Goal: Contribute content

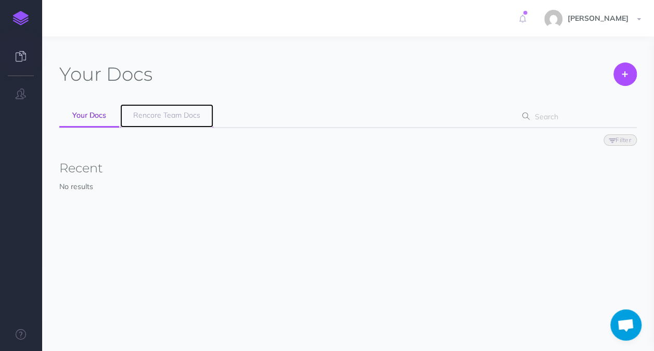
click at [145, 107] on link "Rencore Team Docs" at bounding box center [166, 115] width 93 height 23
click at [157, 114] on span "Rencore Team Docs" at bounding box center [166, 114] width 67 height 9
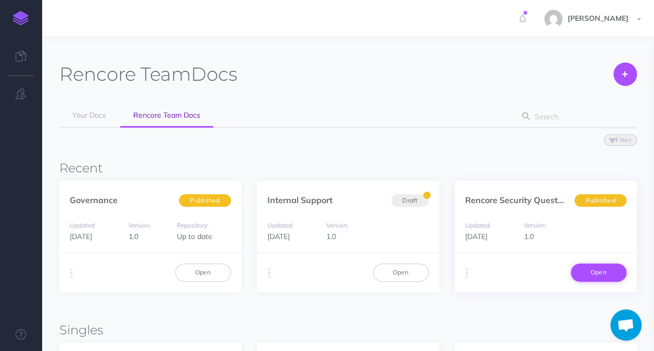
click at [601, 274] on link "Open" at bounding box center [599, 272] width 56 height 18
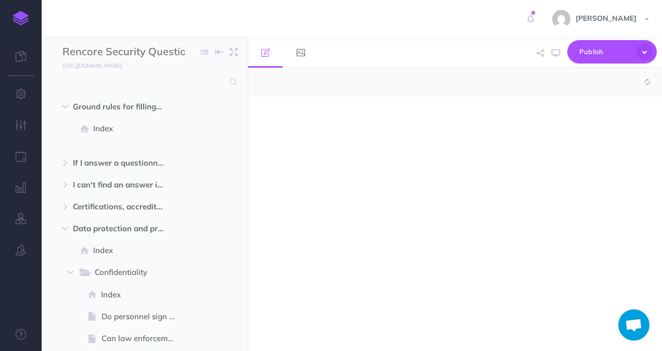
select select "null"
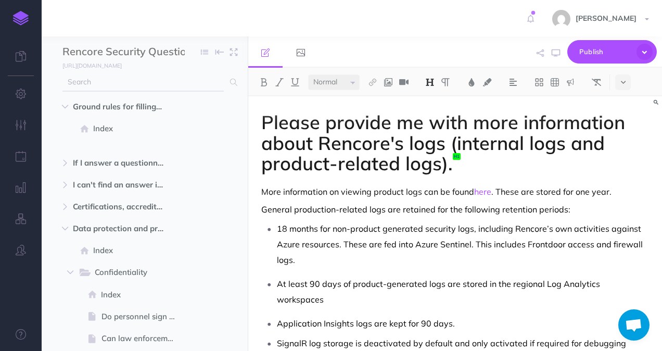
click at [119, 80] on input "text" at bounding box center [142, 82] width 161 height 19
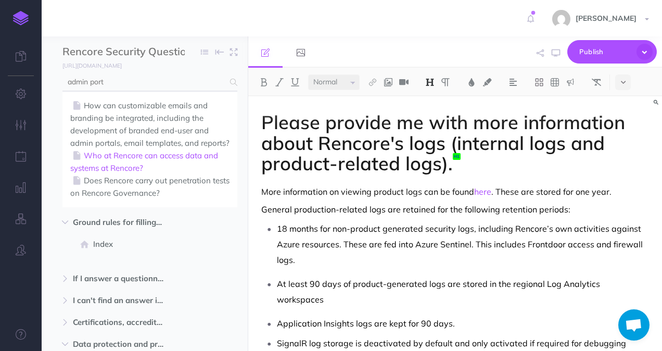
type input "admin port"
click at [131, 174] on link "Who at Rencore can access data and systems at Rencore?" at bounding box center [149, 161] width 159 height 25
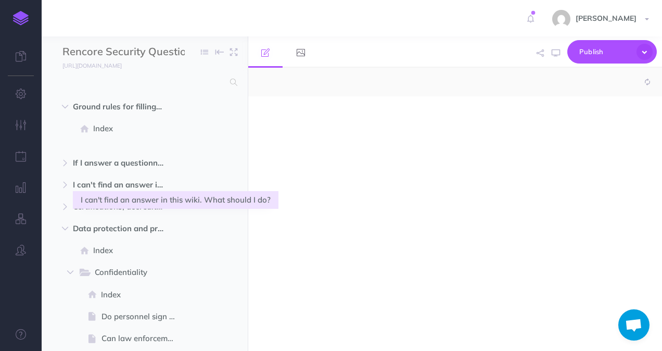
select select "null"
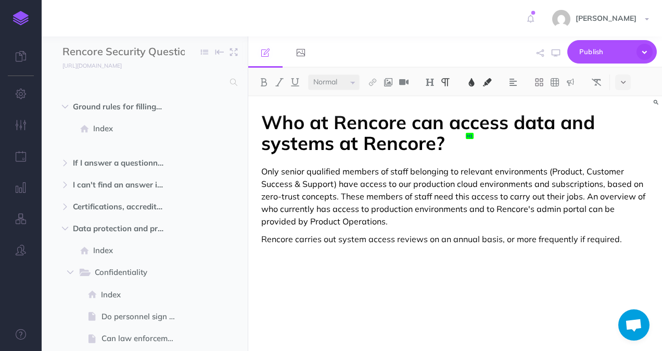
click at [403, 222] on p "Only senior qualified members of staff belonging to relevant environments (Prod…" at bounding box center [455, 196] width 388 height 62
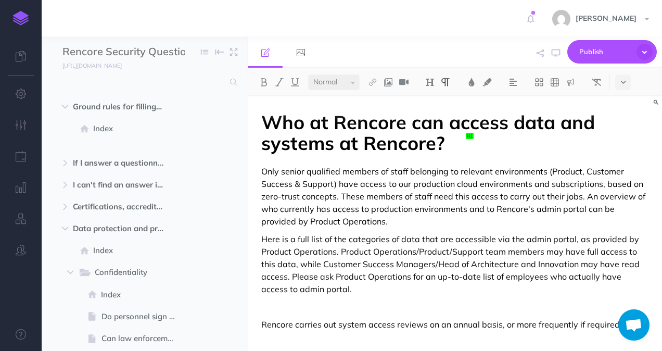
scroll to position [751, 0]
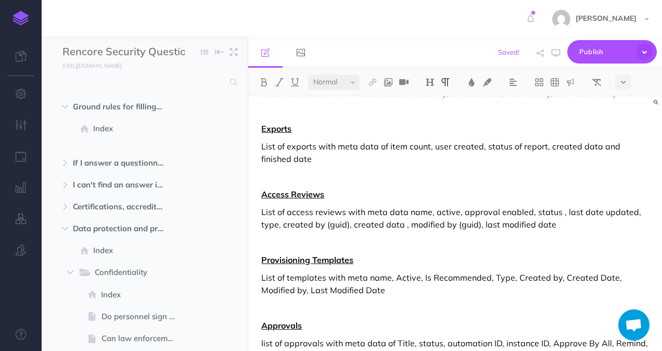
click at [261, 320] on u "Approvals" at bounding box center [281, 325] width 41 height 10
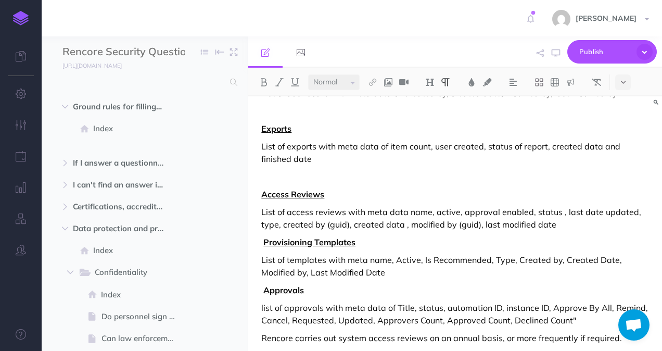
click at [261, 189] on u "Access Reviews" at bounding box center [292, 194] width 63 height 10
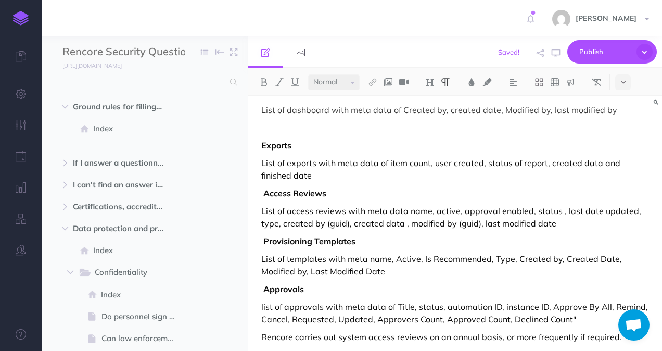
click at [261, 140] on u "Exports" at bounding box center [276, 145] width 30 height 10
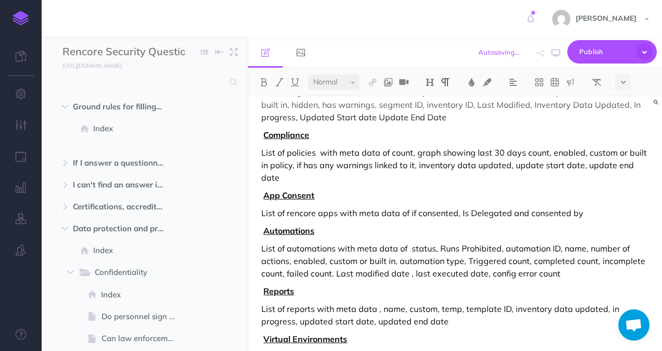
scroll to position [237, 0]
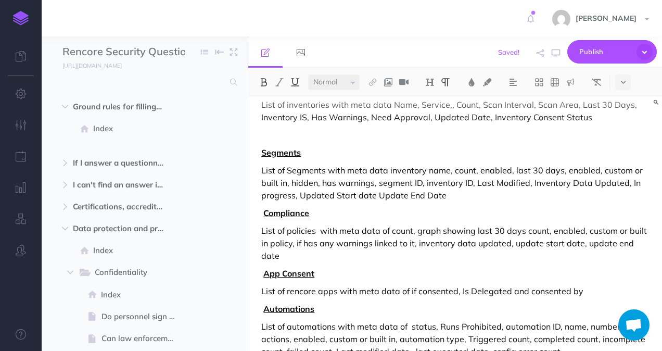
click at [261, 152] on div "Who at Rencore can access data and systems at Rencore? Only senior qualified me…" at bounding box center [455, 289] width 414 height 860
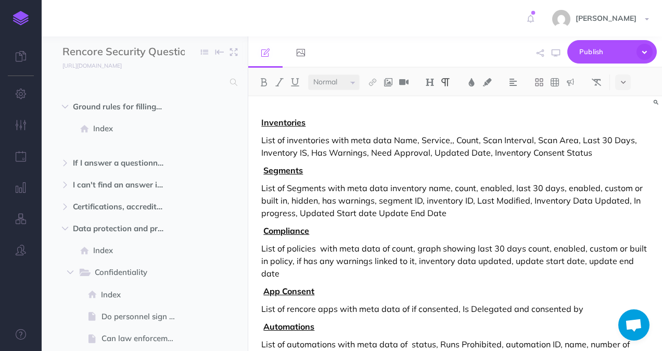
scroll to position [184, 0]
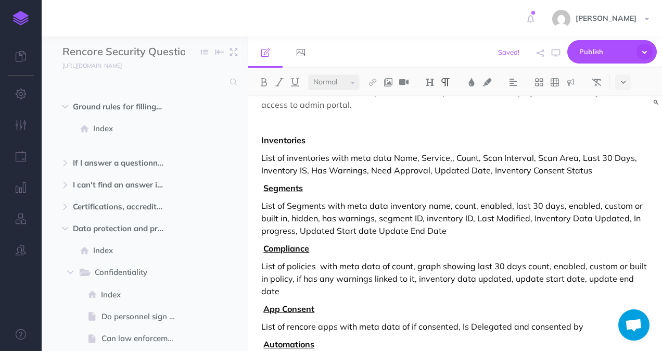
click at [260, 142] on div "Who at Rencore can access data and systems at Rencore? Only senior qualified me…" at bounding box center [455, 333] width 414 height 842
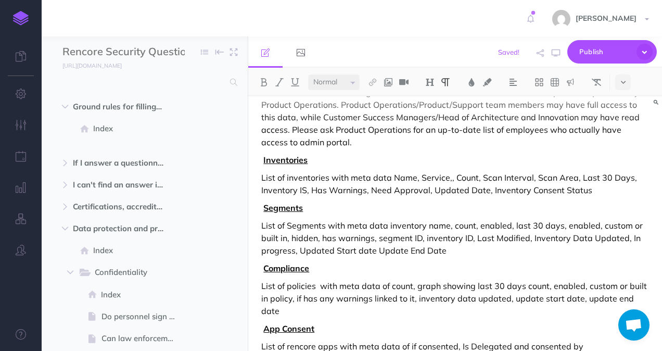
scroll to position [117, 0]
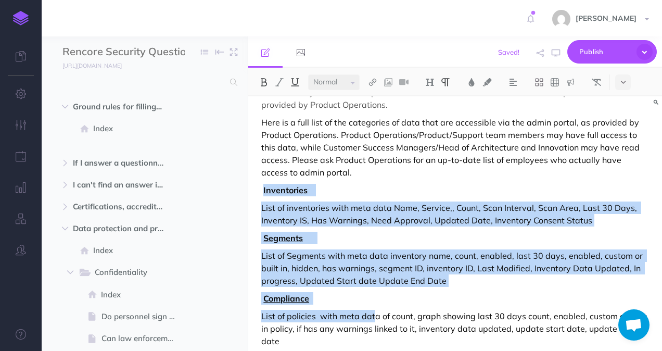
drag, startPoint x: 262, startPoint y: 190, endPoint x: 372, endPoint y: 307, distance: 160.6
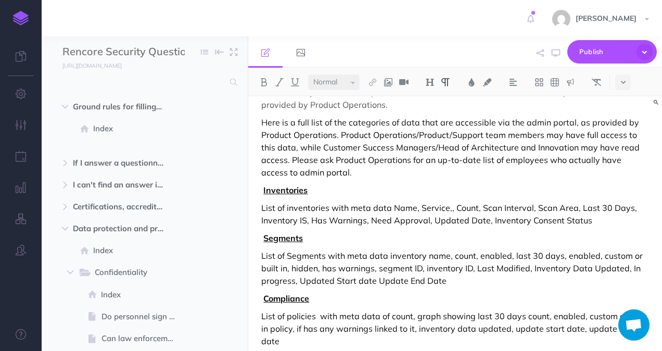
click at [262, 189] on p "Inventories" at bounding box center [455, 190] width 388 height 12
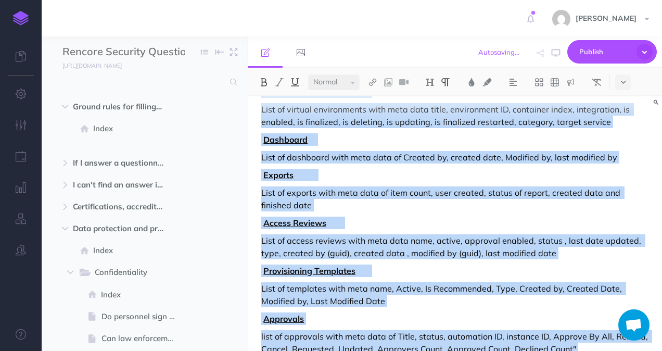
scroll to position [557, 0]
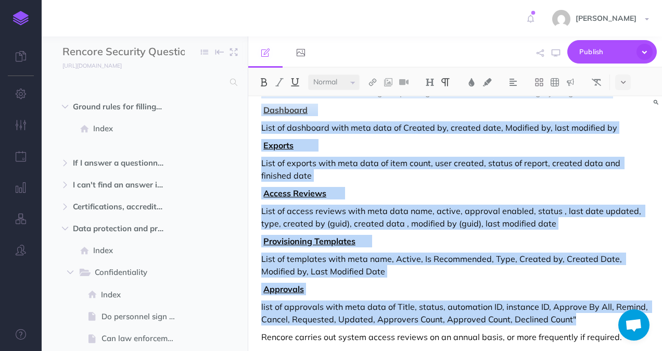
drag, startPoint x: 262, startPoint y: 189, endPoint x: 579, endPoint y: 310, distance: 338.8
click at [623, 83] on icon at bounding box center [623, 82] width 5 height 7
click at [625, 131] on img at bounding box center [622, 132] width 9 height 8
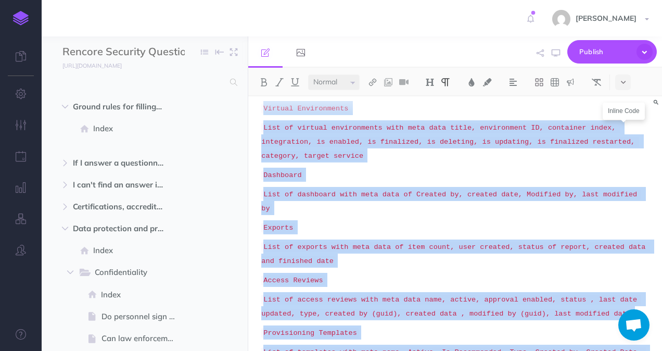
scroll to position [599, 0]
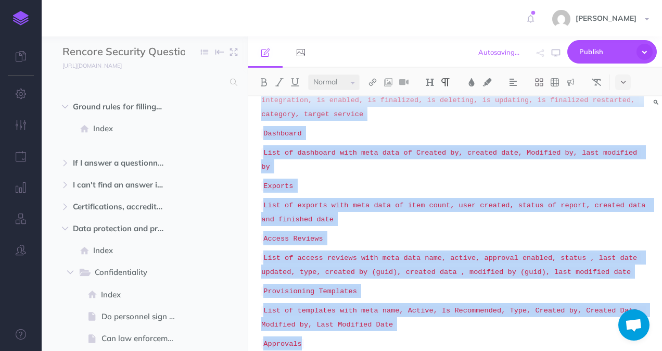
click at [625, 179] on p "Exports" at bounding box center [455, 186] width 388 height 14
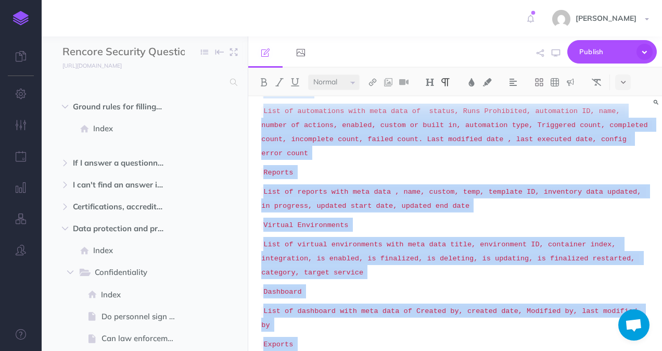
scroll to position [154, 0]
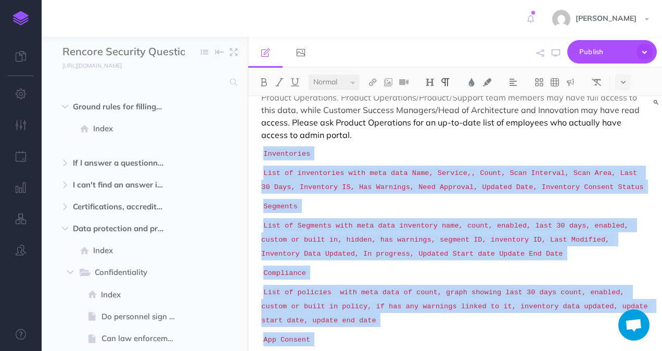
drag, startPoint x: 595, startPoint y: 314, endPoint x: 262, endPoint y: 146, distance: 373.0
click at [622, 85] on icon at bounding box center [623, 82] width 5 height 7
click at [625, 256] on icon at bounding box center [622, 256] width 9 height 10
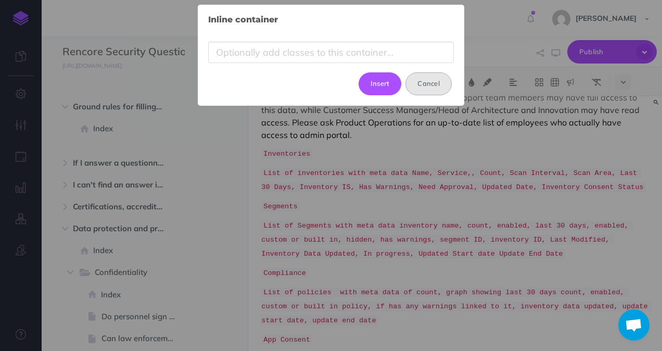
click at [423, 82] on button "Cancel" at bounding box center [429, 83] width 46 height 23
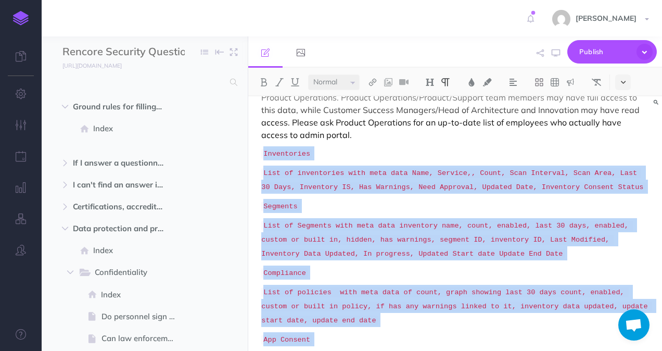
click at [621, 84] on button at bounding box center [623, 82] width 16 height 16
click at [623, 116] on img at bounding box center [622, 116] width 9 height 8
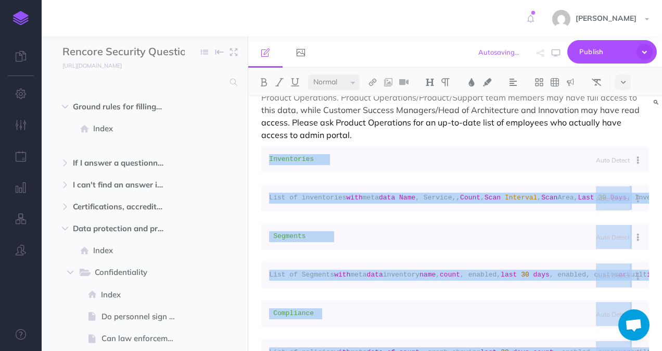
click at [460, 190] on pre "List of inventories with meta data Name , Service,, Count , Scan Interval , Sca…" at bounding box center [455, 198] width 388 height 27
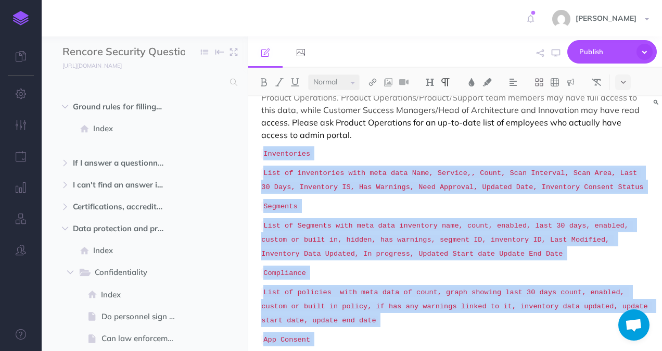
scroll to position [521, 0]
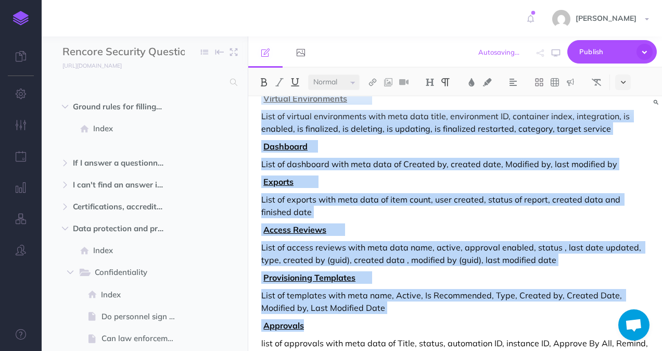
click at [620, 82] on button at bounding box center [623, 82] width 16 height 16
click at [259, 80] on button at bounding box center [264, 82] width 16 height 16
click at [392, 175] on p "Exports" at bounding box center [455, 181] width 388 height 12
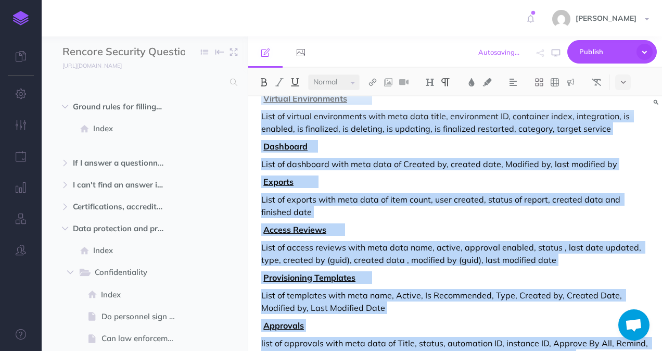
click at [264, 83] on img at bounding box center [263, 82] width 9 height 8
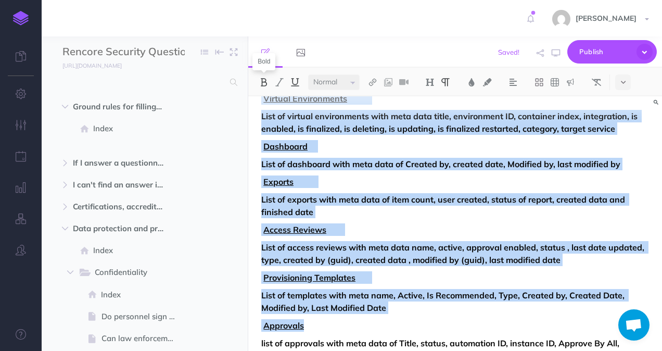
scroll to position [533, 0]
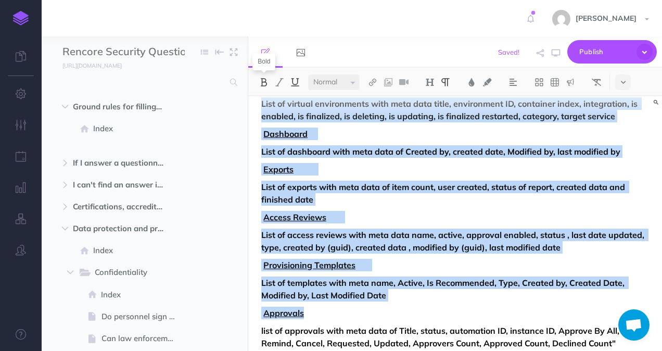
click at [407, 199] on p "List of exports with meta data of item count, user created, status of report, c…" at bounding box center [455, 193] width 388 height 25
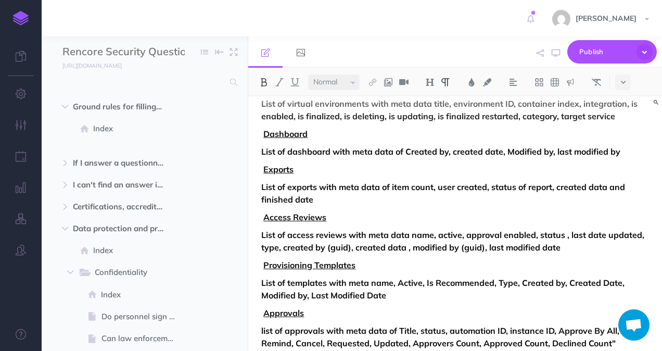
scroll to position [548, 0]
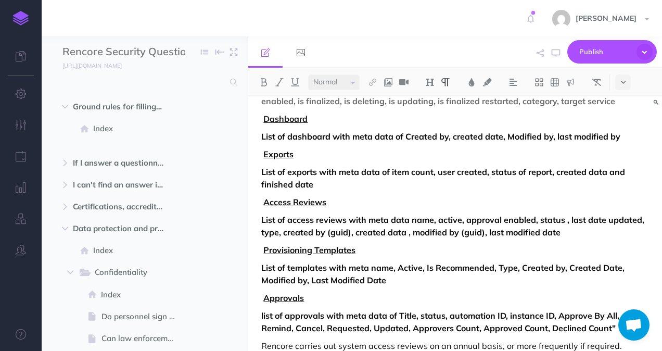
click at [263, 298] on strong "Approvals" at bounding box center [282, 298] width 43 height 10
click at [263, 251] on strong "Provisioning Templates" at bounding box center [315, 250] width 109 height 10
click at [264, 153] on u "Exports" at bounding box center [278, 154] width 30 height 10
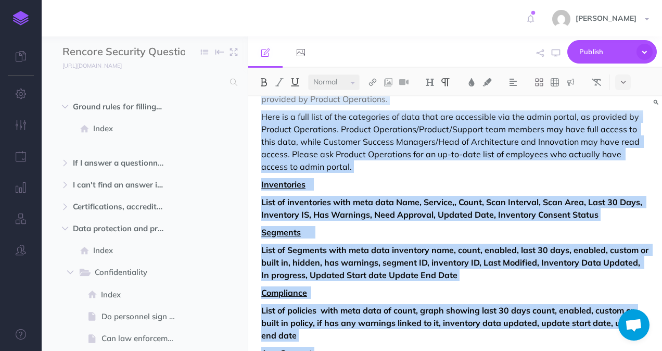
scroll to position [0, 0]
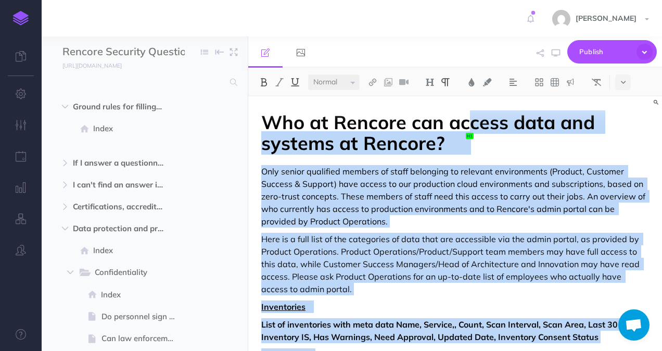
drag, startPoint x: 480, startPoint y: 245, endPoint x: 472, endPoint y: 28, distance: 216.7
click at [472, 28] on div "Toggle Navigation [PERSON_NAME] Settings Account Settings Teams Create Team Ren…" at bounding box center [352, 175] width 621 height 351
click at [300, 271] on p "Here is a full list of the categories of data that are accessible via the admin…" at bounding box center [455, 264] width 388 height 62
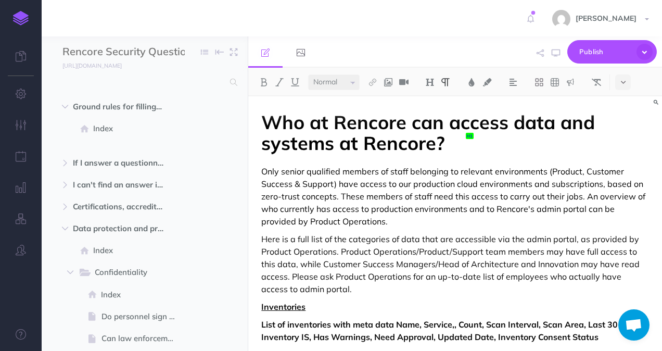
click at [261, 309] on u "Inventories" at bounding box center [283, 306] width 44 height 10
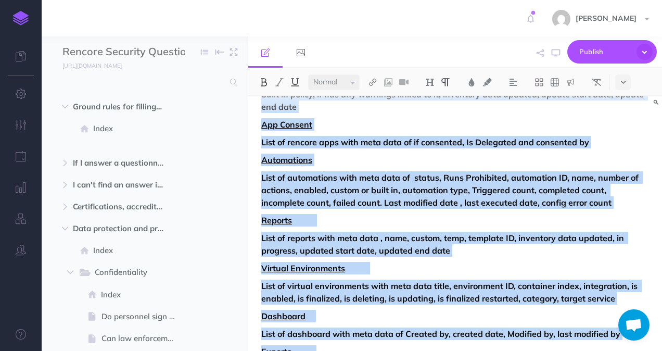
scroll to position [570, 0]
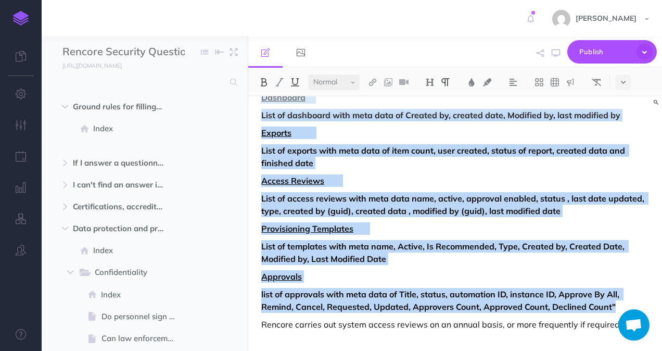
drag, startPoint x: 258, startPoint y: 307, endPoint x: 621, endPoint y: 308, distance: 362.9
click at [538, 82] on icon at bounding box center [539, 82] width 9 height 9
click at [540, 100] on icon at bounding box center [539, 100] width 9 height 9
click at [525, 258] on p "List of templates with meta name, Active, Is Recommended, Type, Created by, Cre…" at bounding box center [455, 252] width 388 height 25
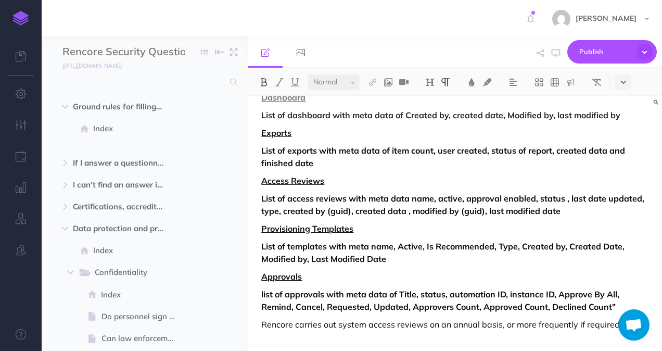
click at [625, 80] on icon at bounding box center [623, 82] width 5 height 7
click at [533, 254] on p "List of templates with meta name, Active, Is Recommended, Type, Created by, Cre…" at bounding box center [455, 252] width 388 height 25
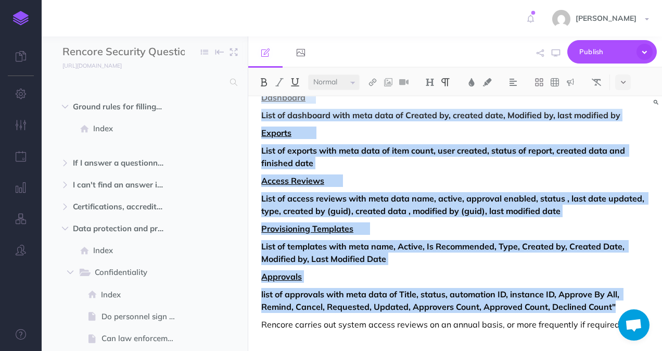
scroll to position [0, 0]
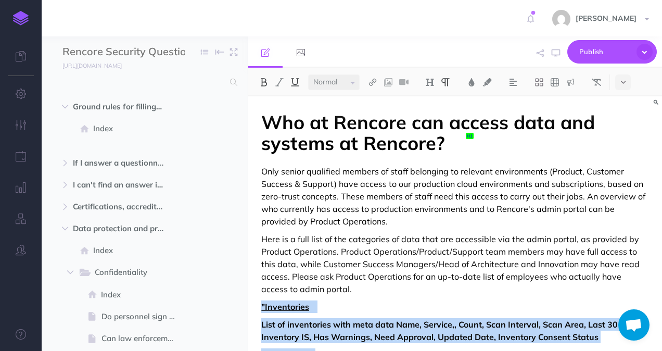
drag, startPoint x: 616, startPoint y: 305, endPoint x: 258, endPoint y: 308, distance: 357.7
click at [617, 83] on button at bounding box center [623, 82] width 16 height 16
click at [625, 99] on img at bounding box center [622, 100] width 9 height 8
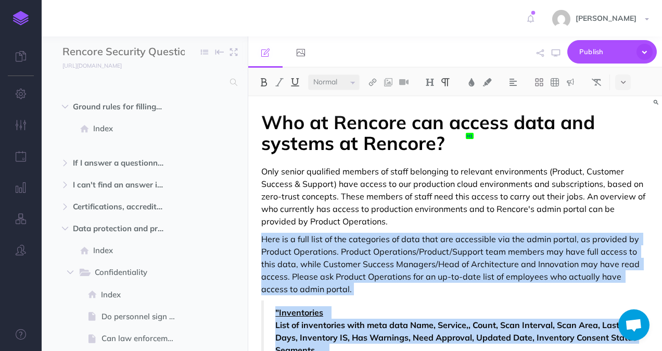
click at [497, 332] on strong "List of inventories with meta data Name, Service,, Count, Scan Interval, Scan A…" at bounding box center [456, 331] width 362 height 23
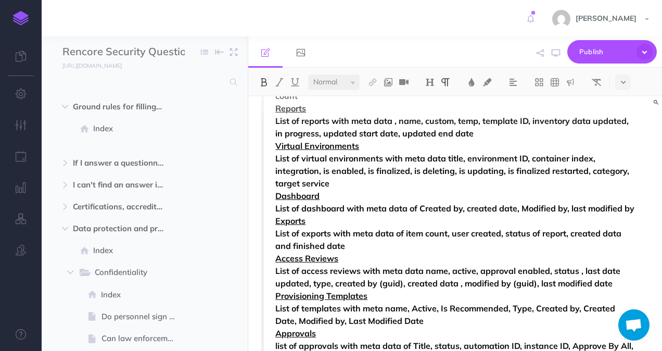
scroll to position [468, 0]
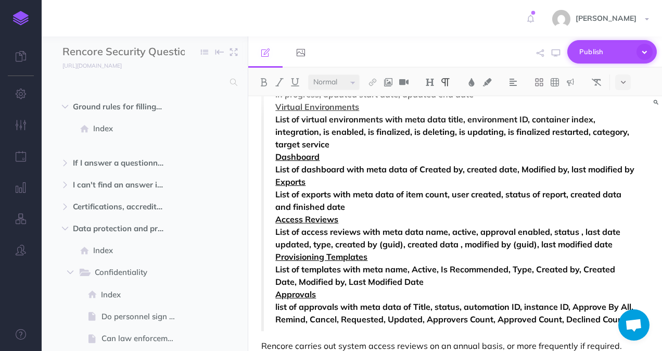
click at [604, 55] on span "Publish" at bounding box center [605, 52] width 52 height 16
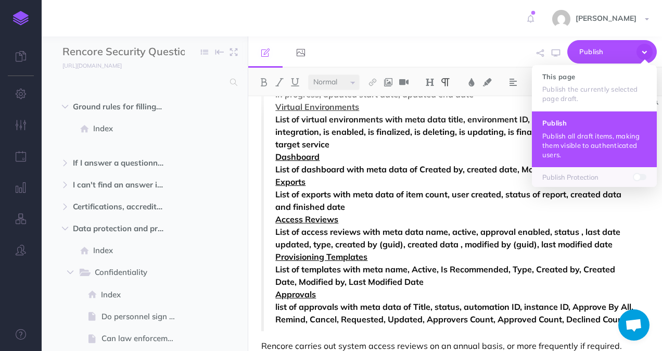
click at [589, 130] on button "Publish Publish all draft items, making them visible to authenticated users." at bounding box center [594, 139] width 125 height 56
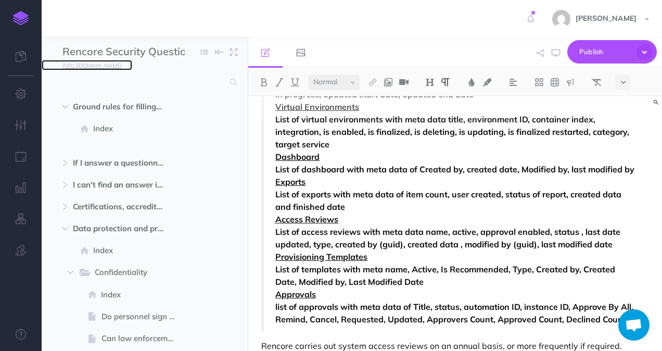
click at [122, 64] on small "[URL][DOMAIN_NAME]" at bounding box center [91, 65] width 59 height 7
click at [22, 23] on img at bounding box center [21, 18] width 16 height 15
